Goal: Book appointment/travel/reservation

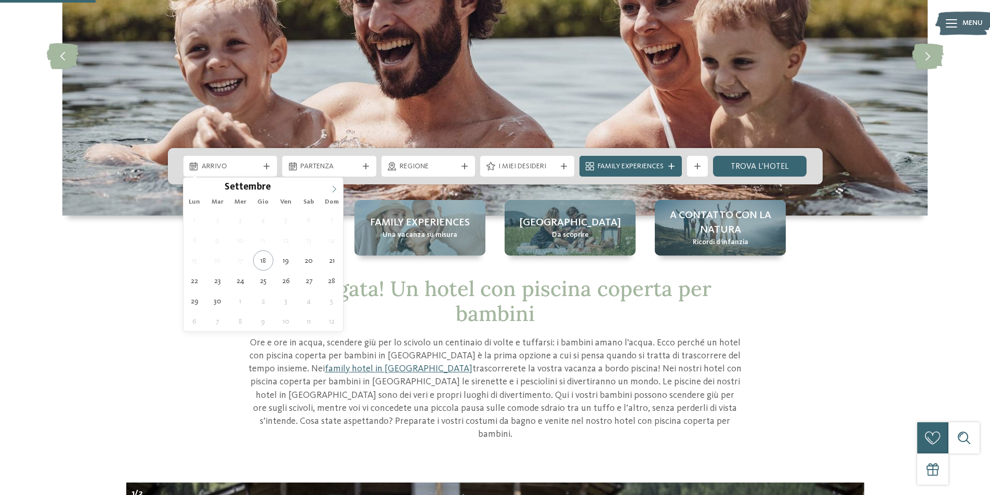
click at [334, 188] on icon at bounding box center [333, 188] width 7 height 7
type input "****"
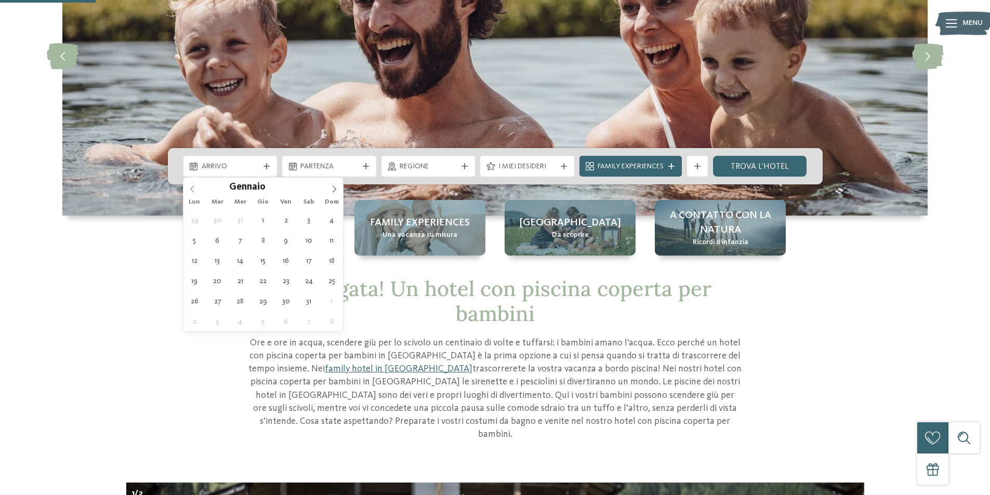
click at [190, 189] on icon at bounding box center [192, 189] width 4 height 7
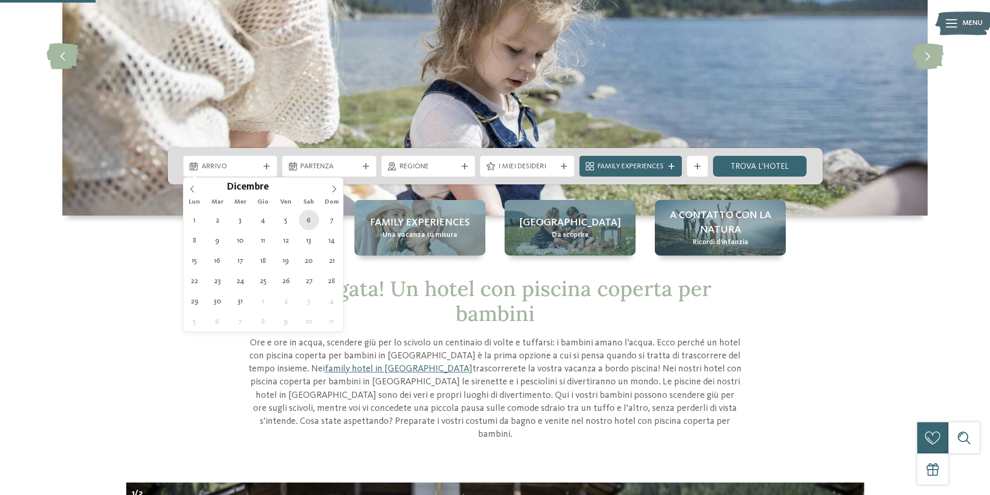
type div "06.12.2025"
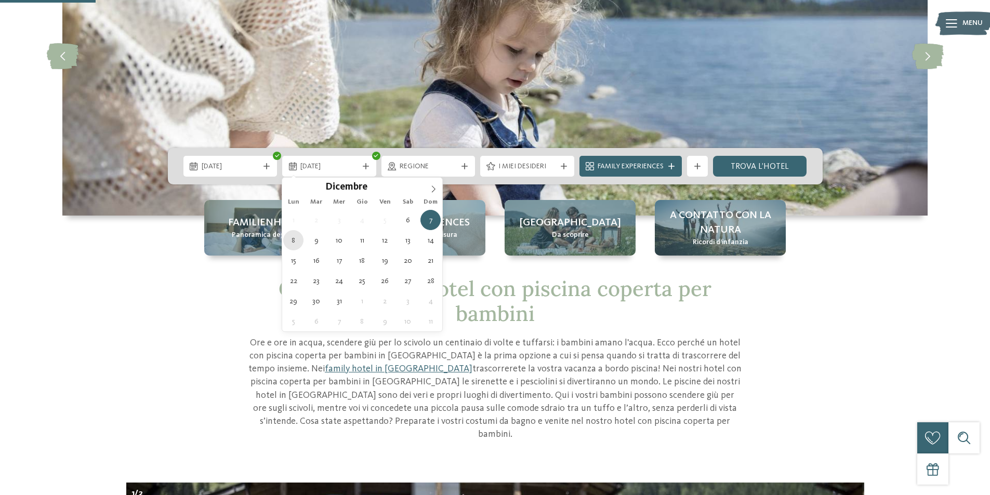
type div "08.12.2025"
drag, startPoint x: 289, startPoint y: 237, endPoint x: 312, endPoint y: 237, distance: 22.9
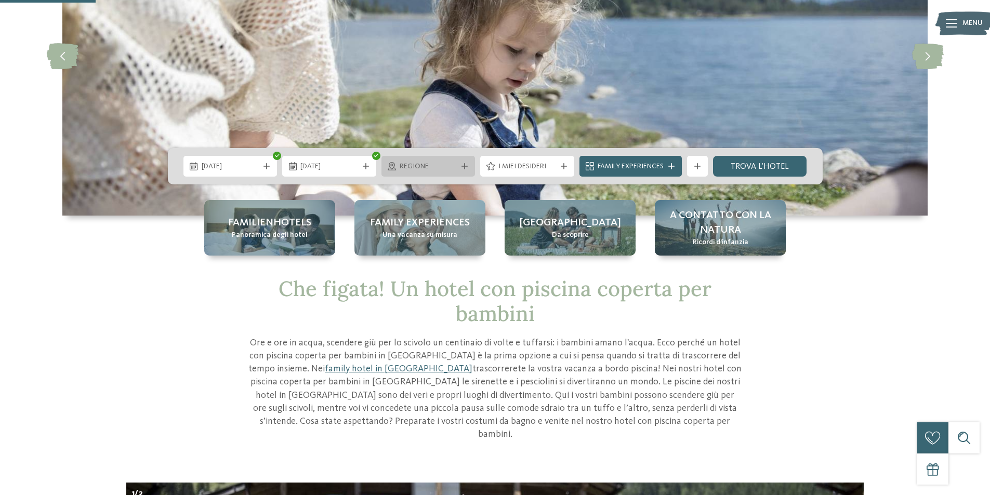
click at [464, 165] on icon at bounding box center [464, 166] width 6 height 6
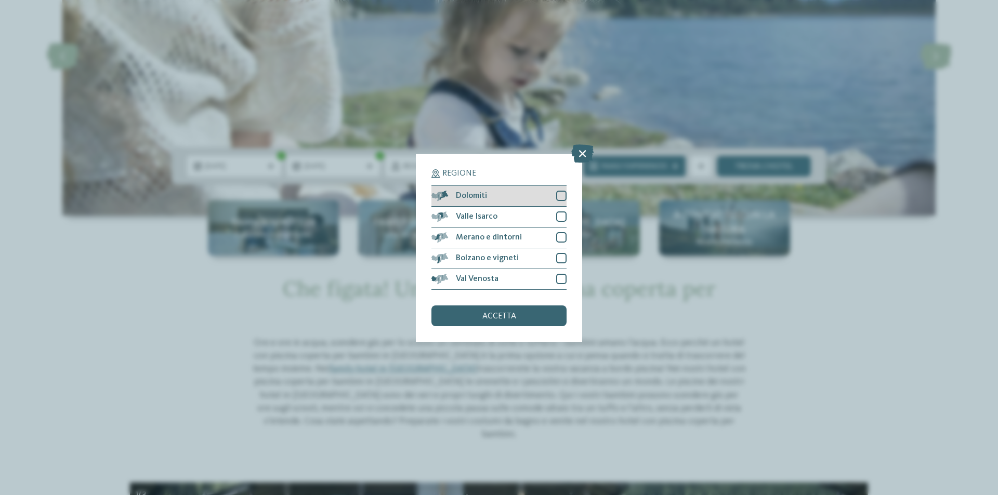
click at [564, 195] on div at bounding box center [561, 196] width 10 height 10
click at [559, 236] on div at bounding box center [561, 237] width 10 height 10
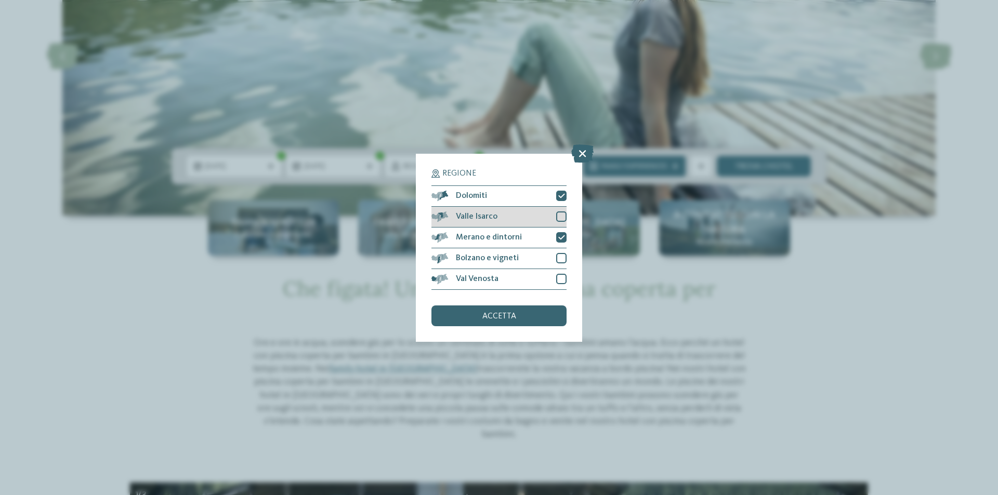
click at [561, 216] on div at bounding box center [561, 216] width 10 height 10
click at [493, 316] on span "accetta" at bounding box center [499, 316] width 34 height 8
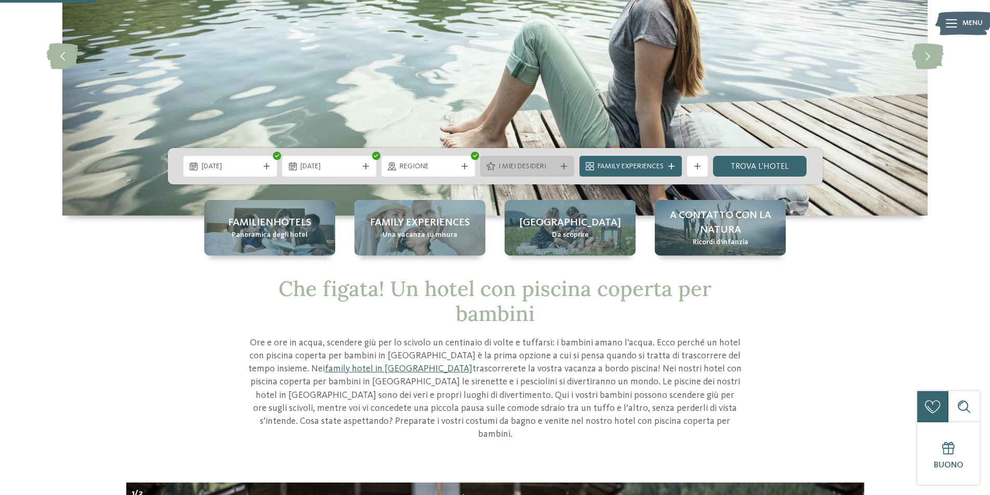
click at [538, 170] on span "I miei desideri" at bounding box center [527, 167] width 58 height 10
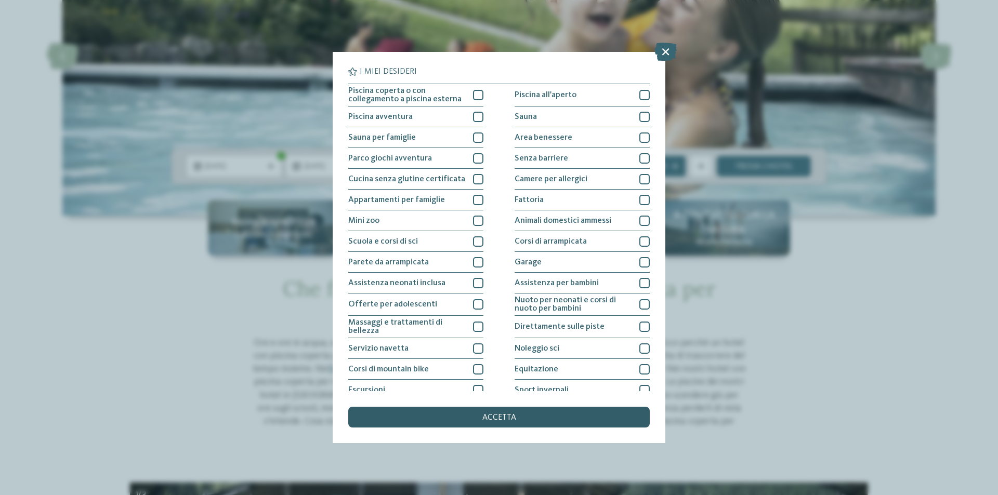
click at [508, 417] on span "accetta" at bounding box center [499, 418] width 34 height 8
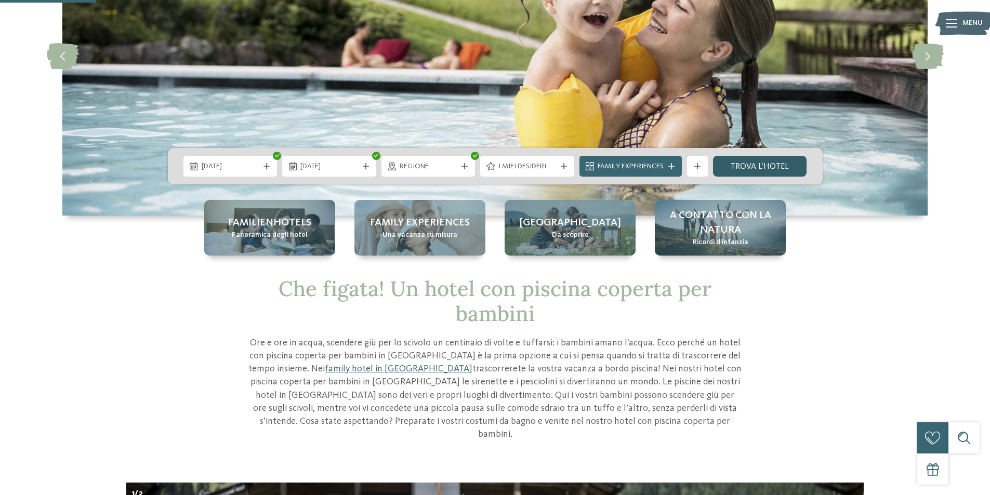
click at [755, 166] on link "trova l’hotel" at bounding box center [760, 166] width 94 height 21
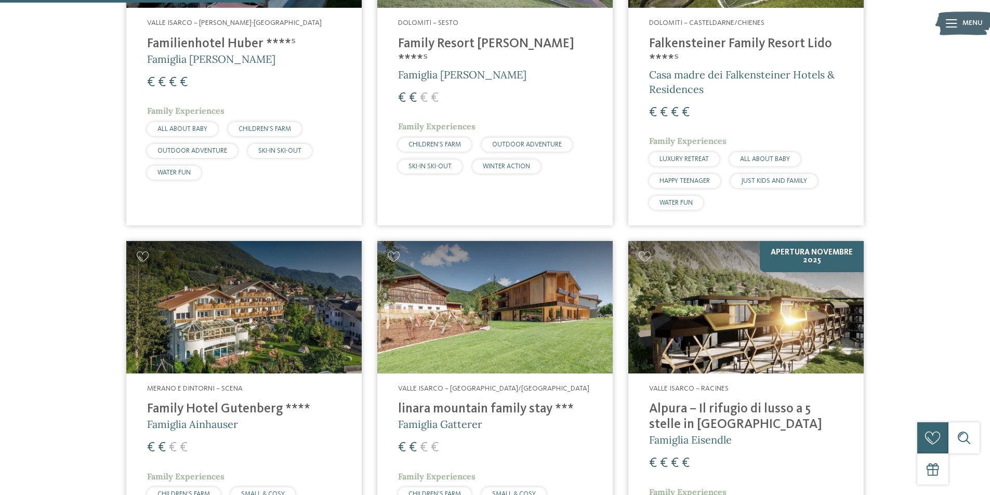
scroll to position [624, 0]
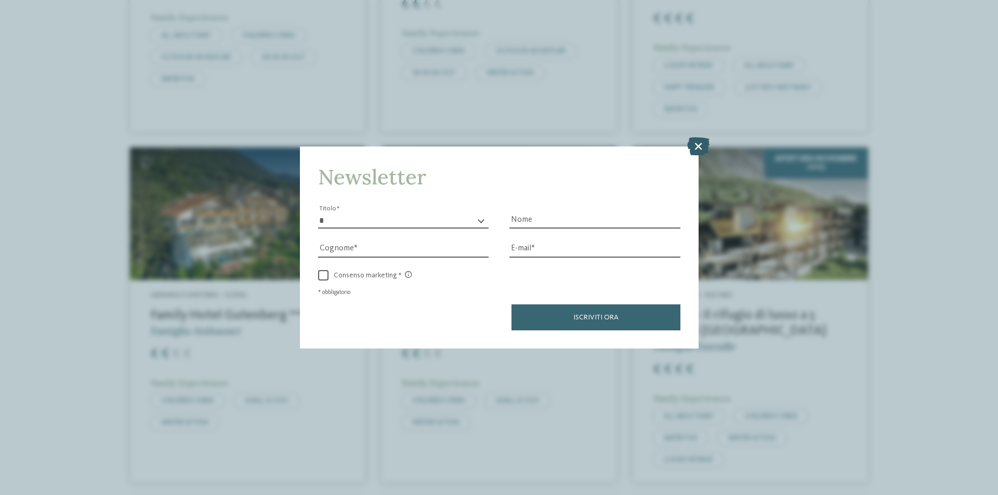
click at [698, 144] on icon at bounding box center [698, 146] width 22 height 18
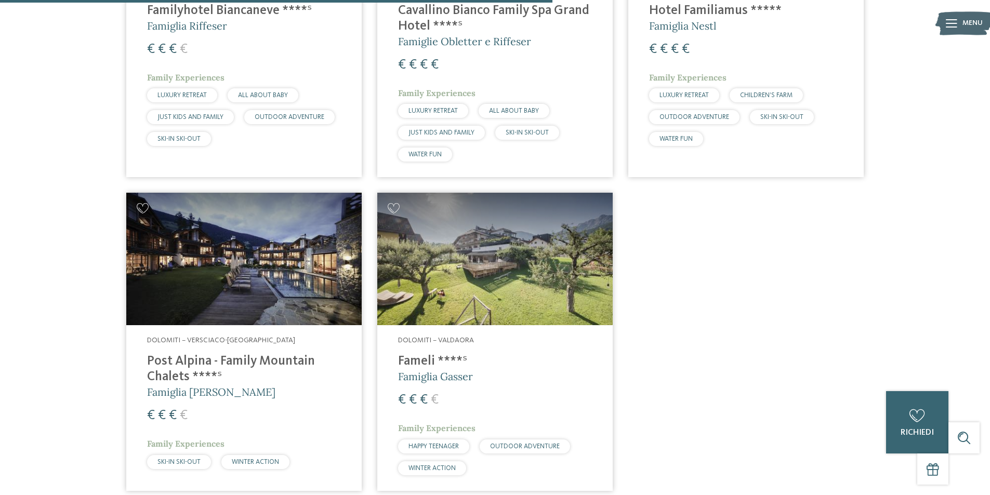
scroll to position [1299, 0]
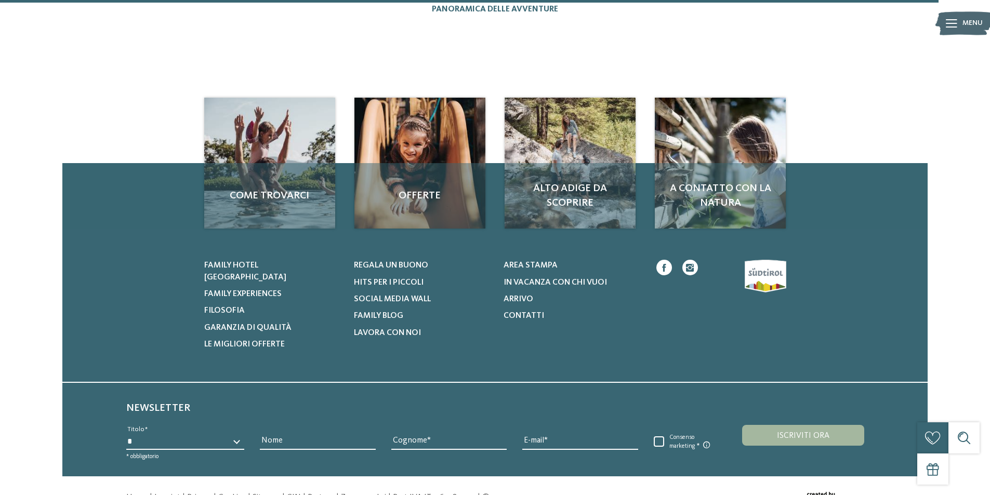
scroll to position [1143, 0]
